Goal: Use online tool/utility: Use online tool/utility

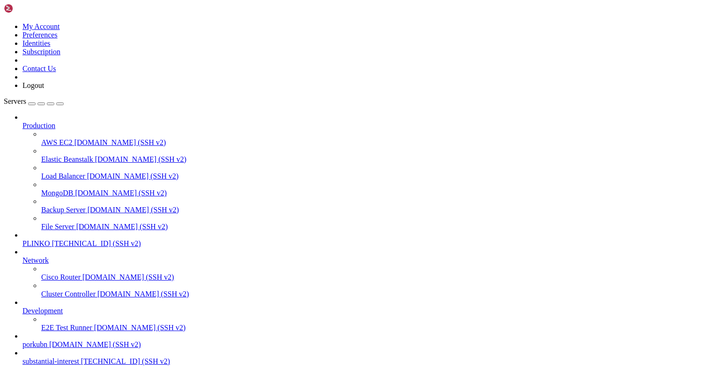
scroll to position [7, 0]
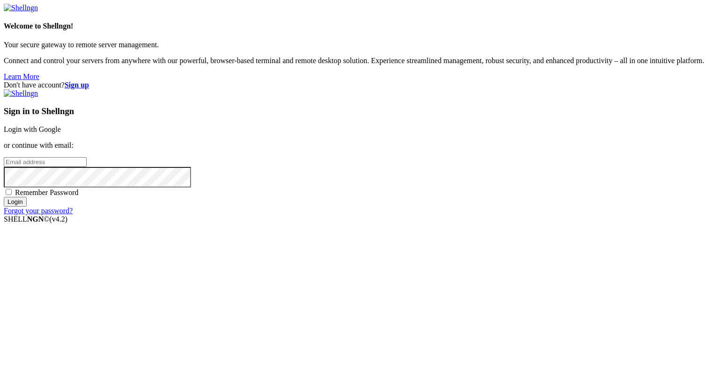
click at [87, 167] on input "email" at bounding box center [45, 162] width 83 height 10
click at [61, 133] on link "Login with Google" at bounding box center [32, 129] width 57 height 8
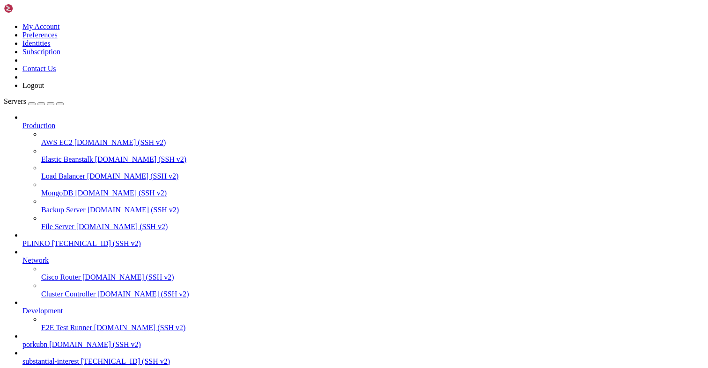
scroll to position [1144, 0]
drag, startPoint x: 80, startPoint y: 799, endPoint x: 12, endPoint y: 728, distance: 98.7
drag, startPoint x: 13, startPoint y: 712, endPoint x: 9, endPoint y: 658, distance: 54.4
